Goal: Task Accomplishment & Management: Manage account settings

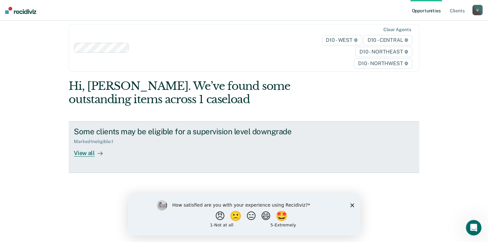
scroll to position [14, 0]
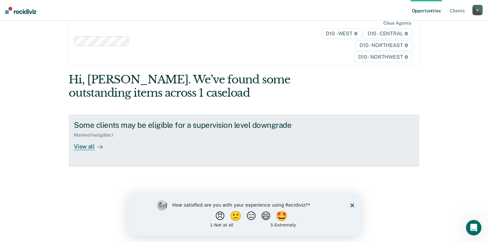
click at [87, 147] on div "View all" at bounding box center [92, 144] width 36 height 13
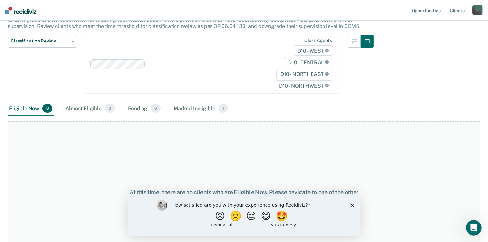
scroll to position [91, 0]
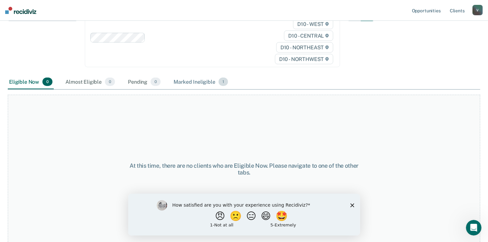
click at [202, 85] on div "Marked Ineligible 1" at bounding box center [200, 82] width 57 height 14
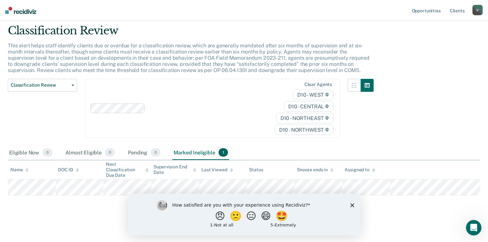
scroll to position [20, 0]
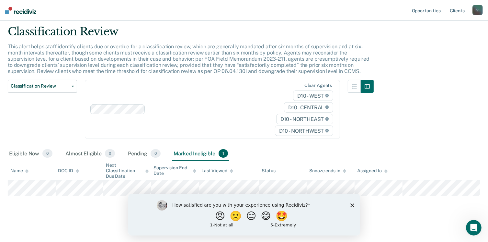
click at [349, 205] on div "How satisfied are you with your experience using Recidiviz? 😠 🙁 😑 😄 🤩 1 - Not a…" at bounding box center [244, 214] width 232 height 42
click at [353, 205] on icon "Close survey" at bounding box center [352, 205] width 4 height 4
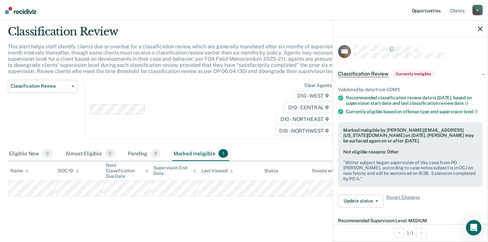
click at [426, 13] on link "Opportunities" at bounding box center [426, 10] width 31 height 21
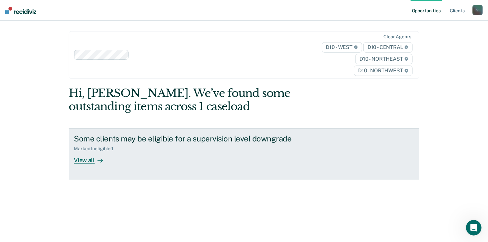
click at [87, 160] on div "View all" at bounding box center [92, 157] width 36 height 13
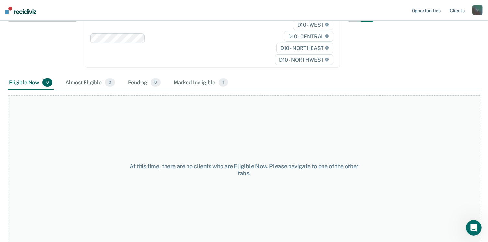
scroll to position [91, 0]
click at [197, 82] on div "Marked Ineligible 1" at bounding box center [200, 82] width 57 height 14
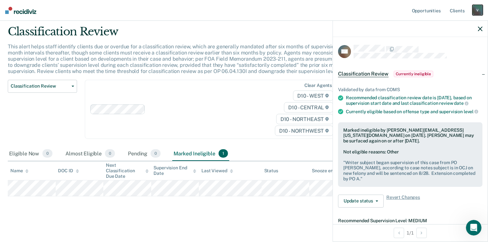
click at [478, 7] on div "V" at bounding box center [478, 10] width 10 height 10
click at [442, 43] on link "Log Out" at bounding box center [452, 43] width 52 height 6
